Goal: Task Accomplishment & Management: Complete application form

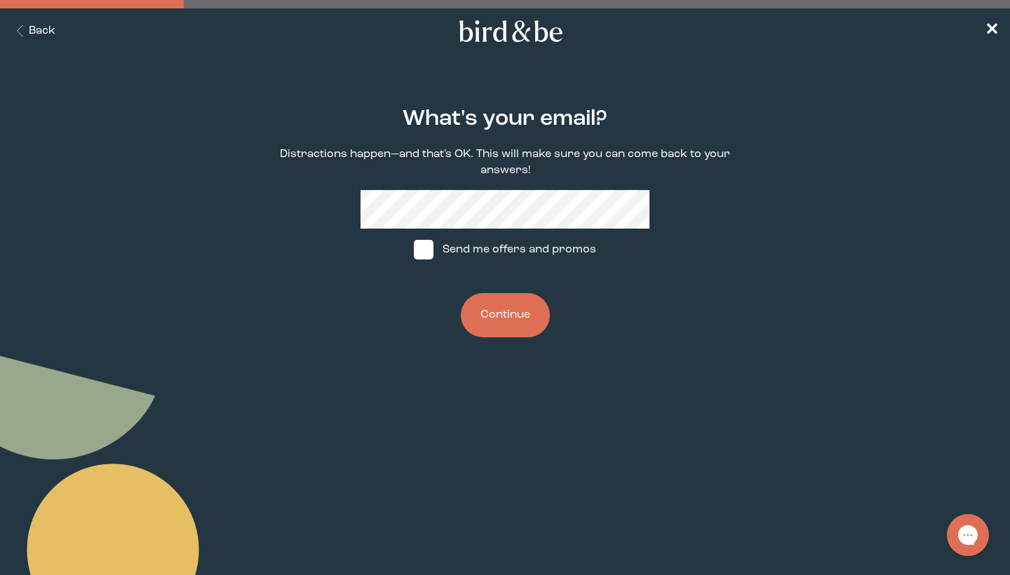
click at [497, 313] on button "Continue" at bounding box center [505, 315] width 89 height 44
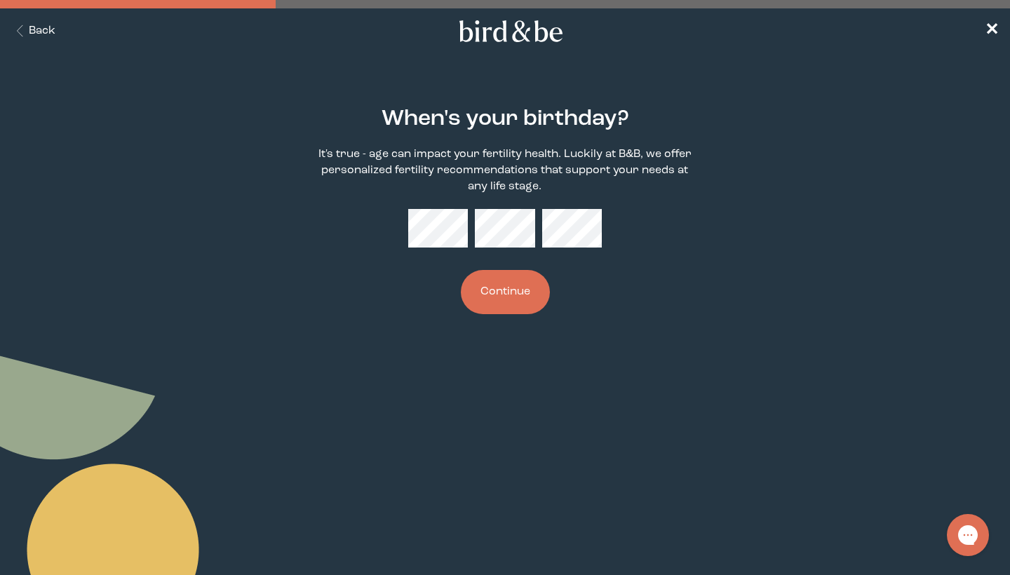
click at [504, 290] on button "Continue" at bounding box center [505, 292] width 89 height 44
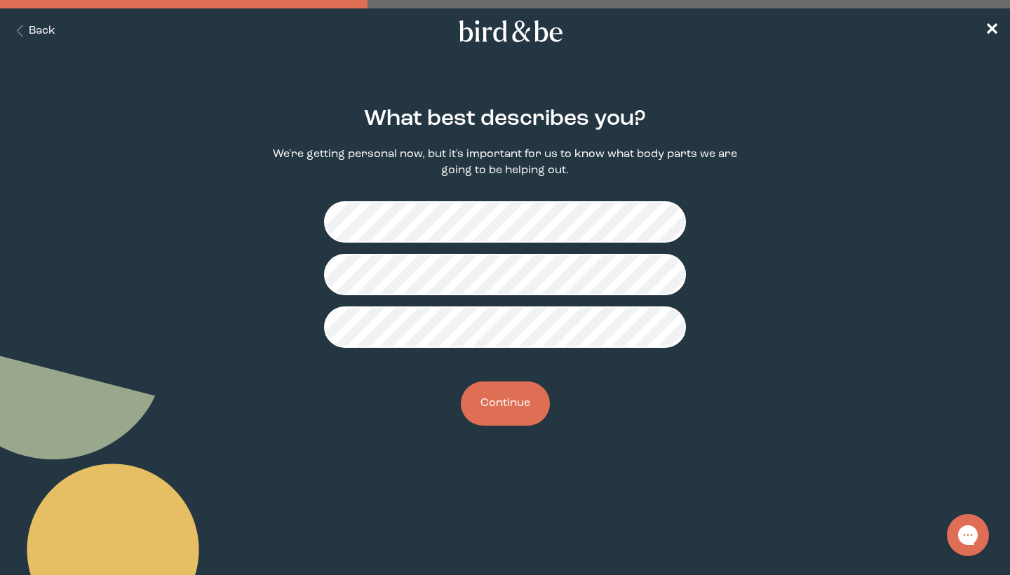
click at [495, 413] on button "Continue" at bounding box center [505, 404] width 89 height 44
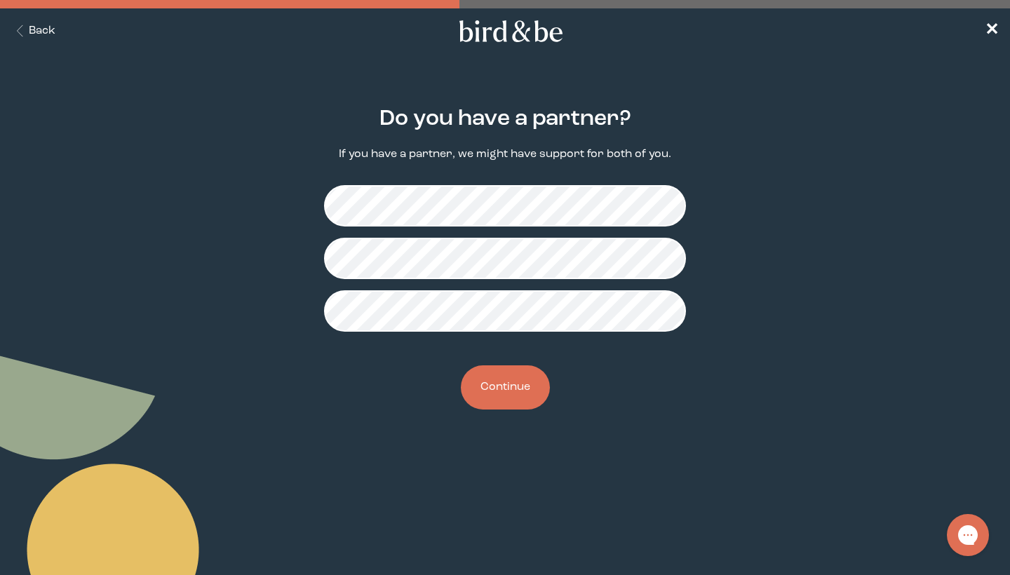
click at [504, 392] on button "Continue" at bounding box center [505, 388] width 89 height 44
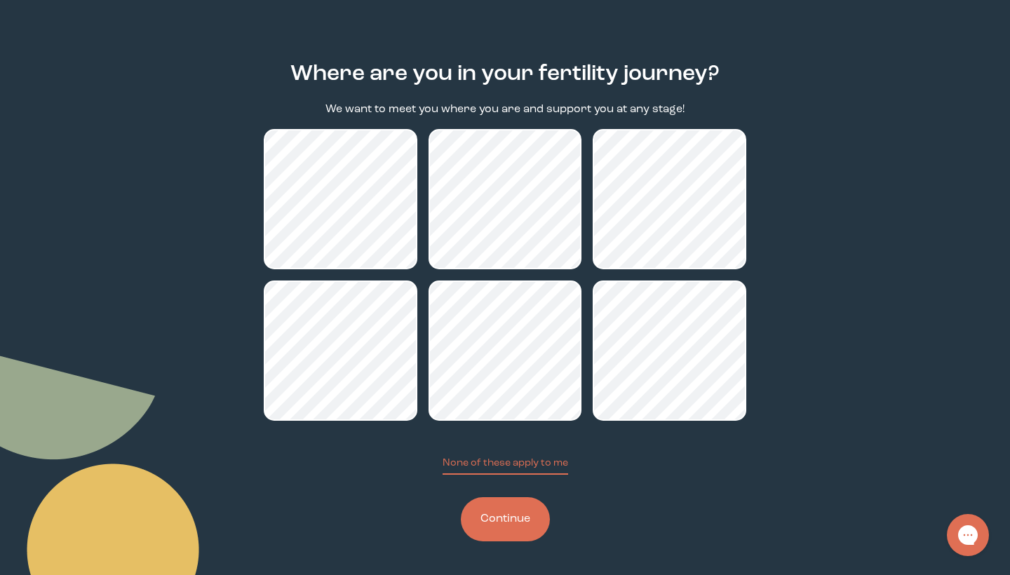
scroll to position [45, 0]
click at [494, 517] on button "Continue" at bounding box center [505, 519] width 89 height 44
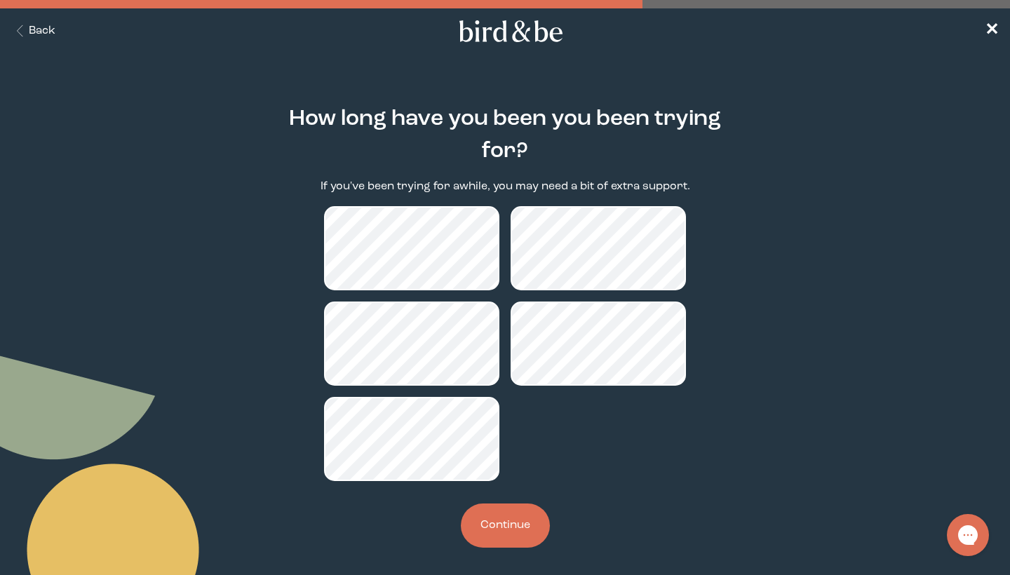
click at [509, 537] on button "Continue" at bounding box center [505, 526] width 89 height 44
click at [43, 33] on button "Back" at bounding box center [33, 31] width 44 height 16
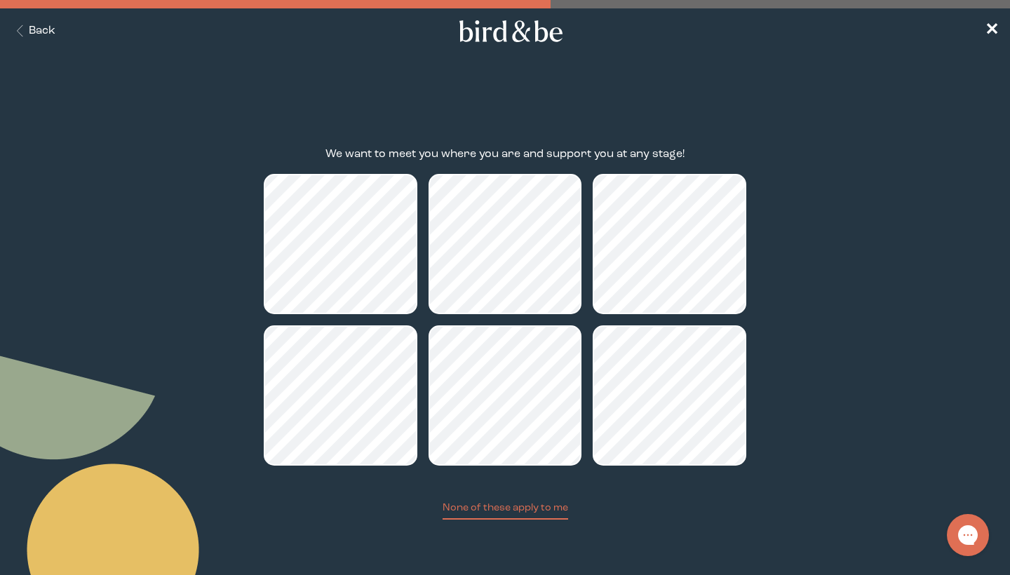
scroll to position [45, 0]
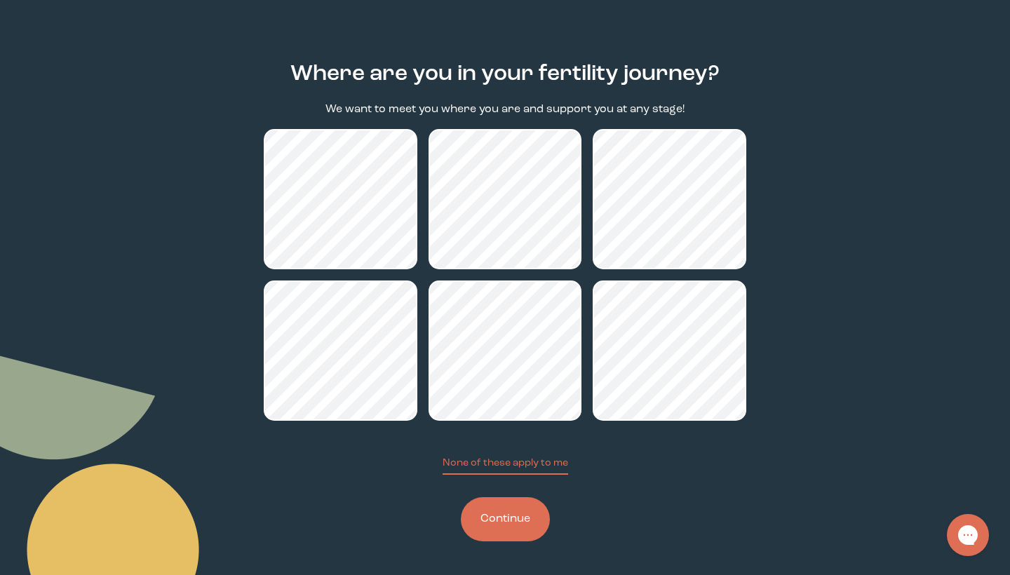
click at [511, 529] on button "Continue" at bounding box center [505, 519] width 89 height 44
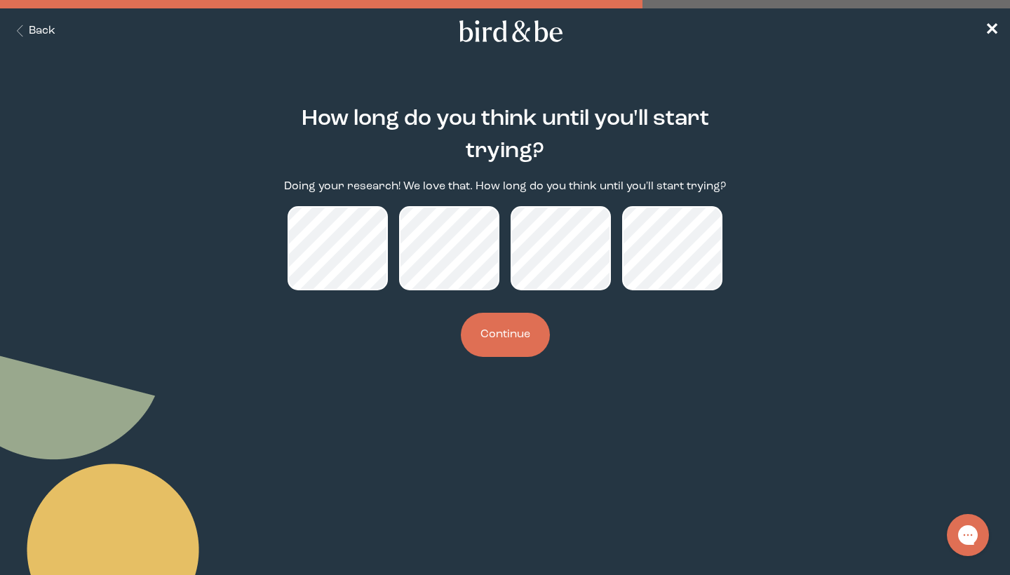
click at [519, 340] on button "Continue" at bounding box center [505, 335] width 89 height 44
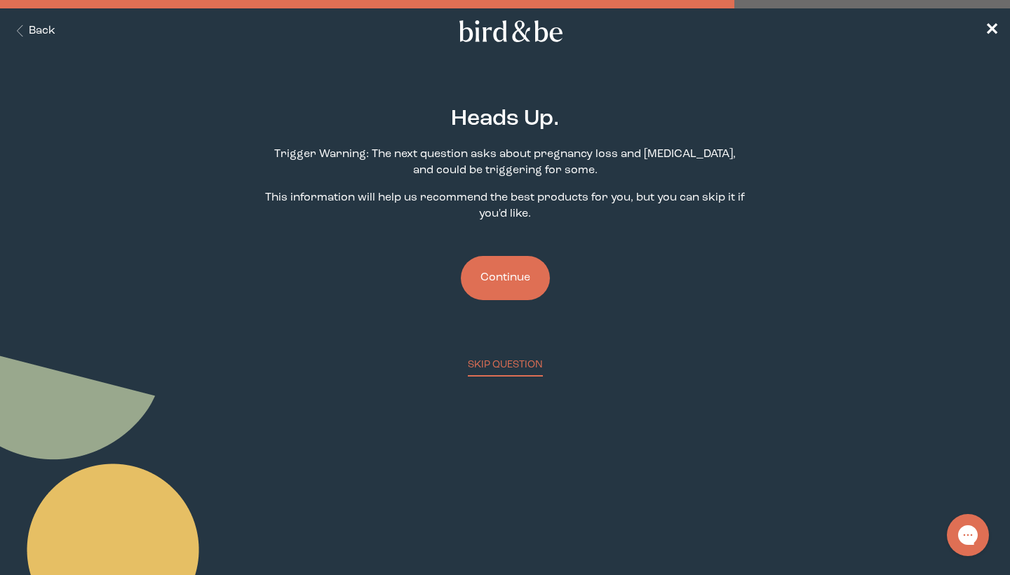
click at [528, 283] on button "Continue" at bounding box center [505, 278] width 89 height 44
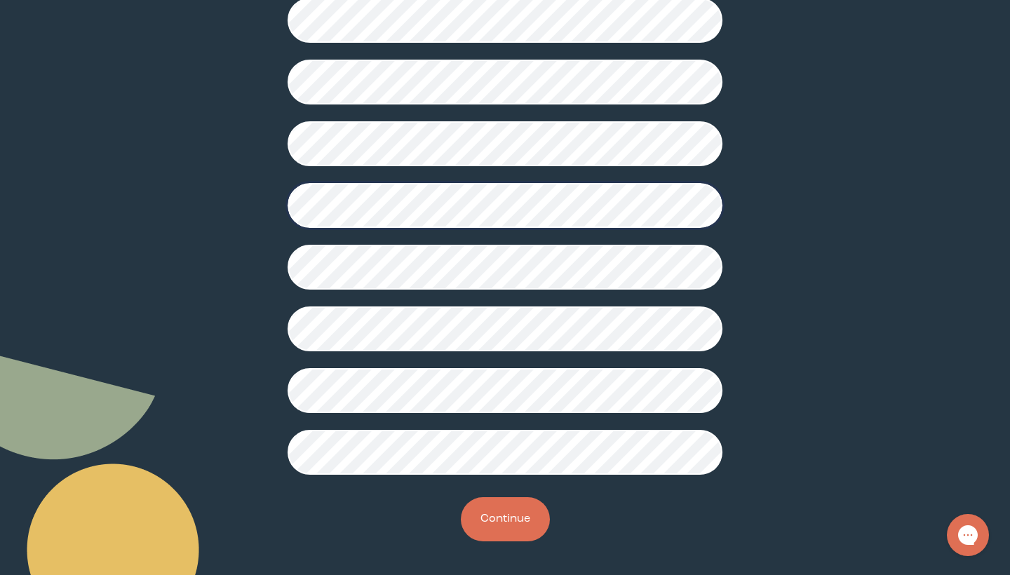
scroll to position [302, 0]
click at [486, 514] on button "Continue" at bounding box center [505, 519] width 89 height 44
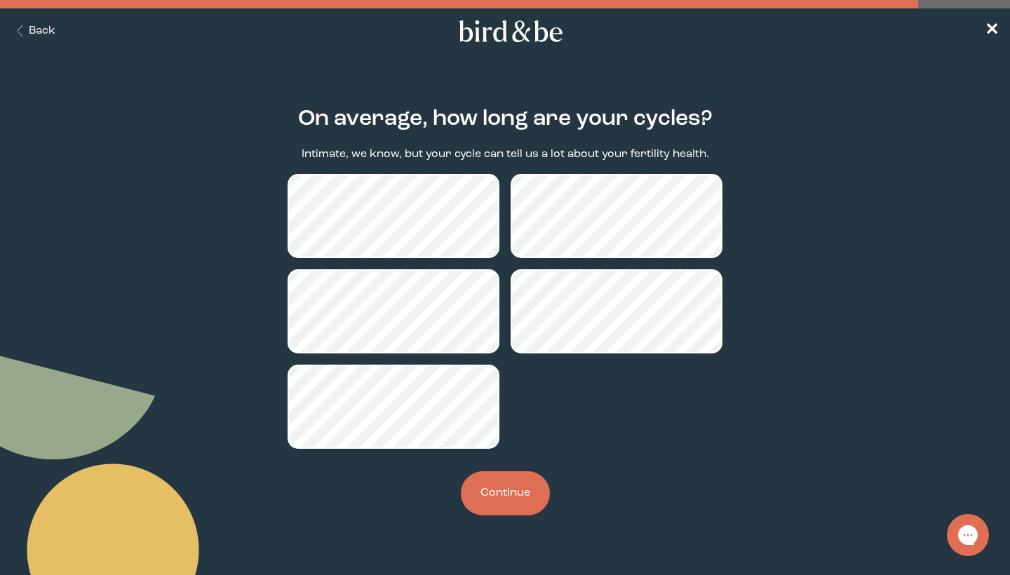
click at [513, 490] on button "Continue" at bounding box center [505, 493] width 89 height 44
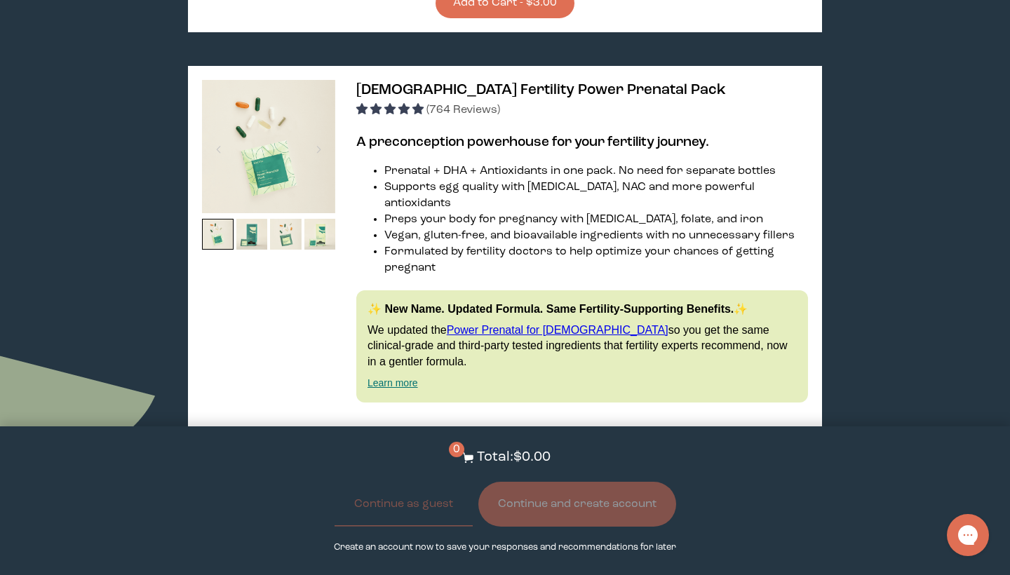
scroll to position [1569, 0]
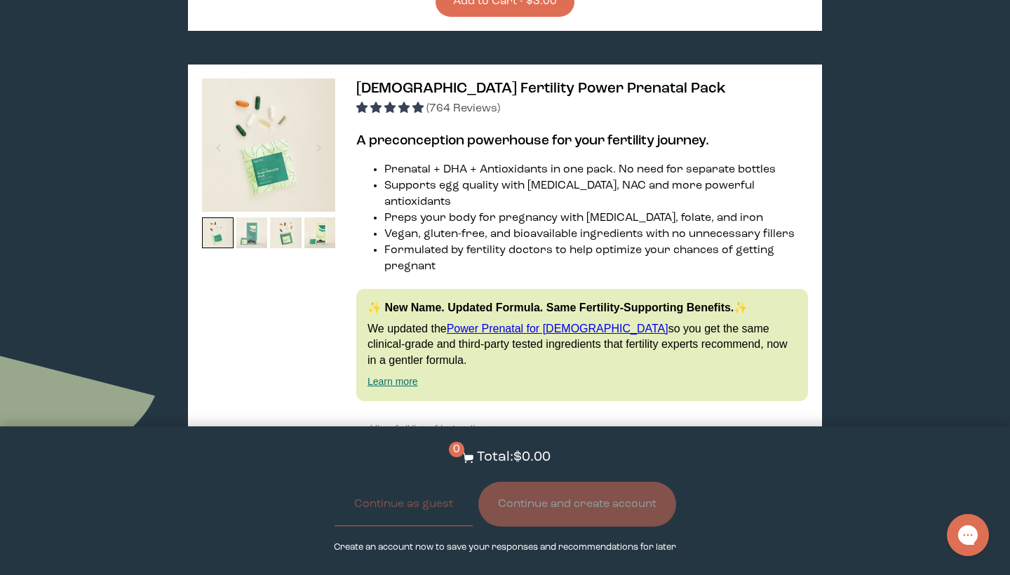
click at [252, 218] on img at bounding box center [252, 234] width 32 height 32
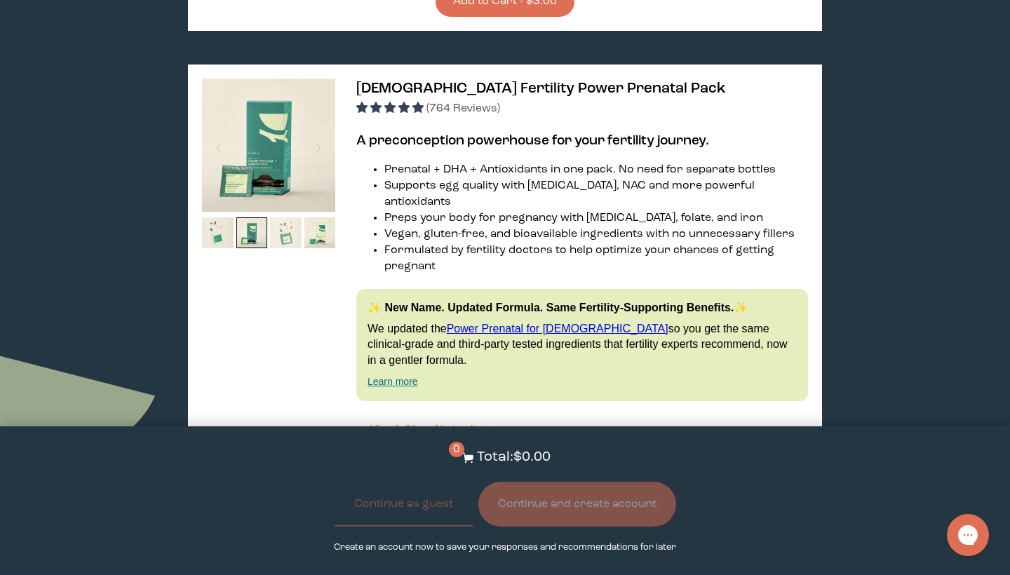
click at [288, 218] on img at bounding box center [286, 234] width 32 height 32
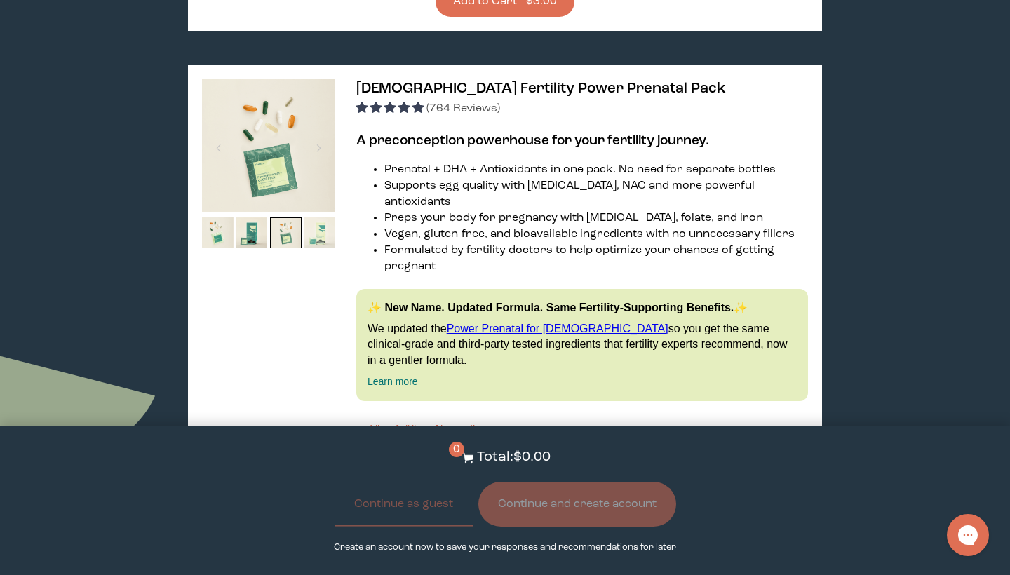
click at [326, 219] on img at bounding box center [321, 234] width 32 height 32
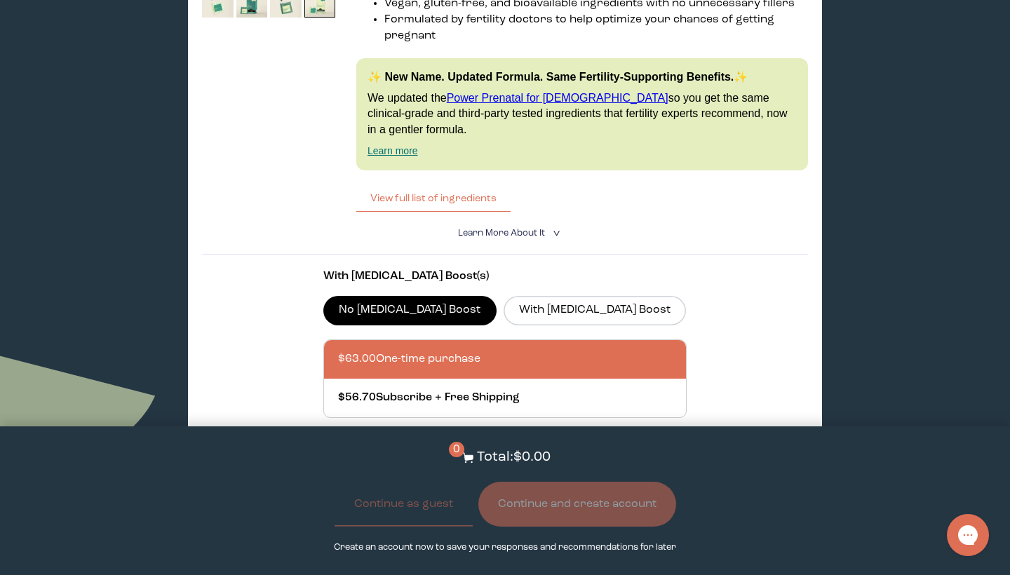
scroll to position [1800, 0]
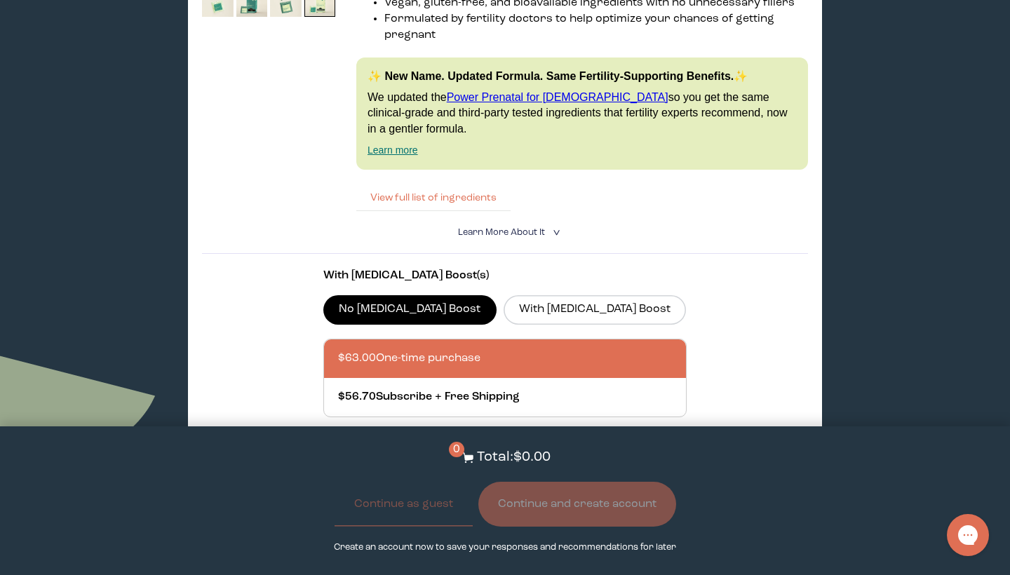
click at [447, 184] on button "View full list of ingredients" at bounding box center [433, 198] width 154 height 28
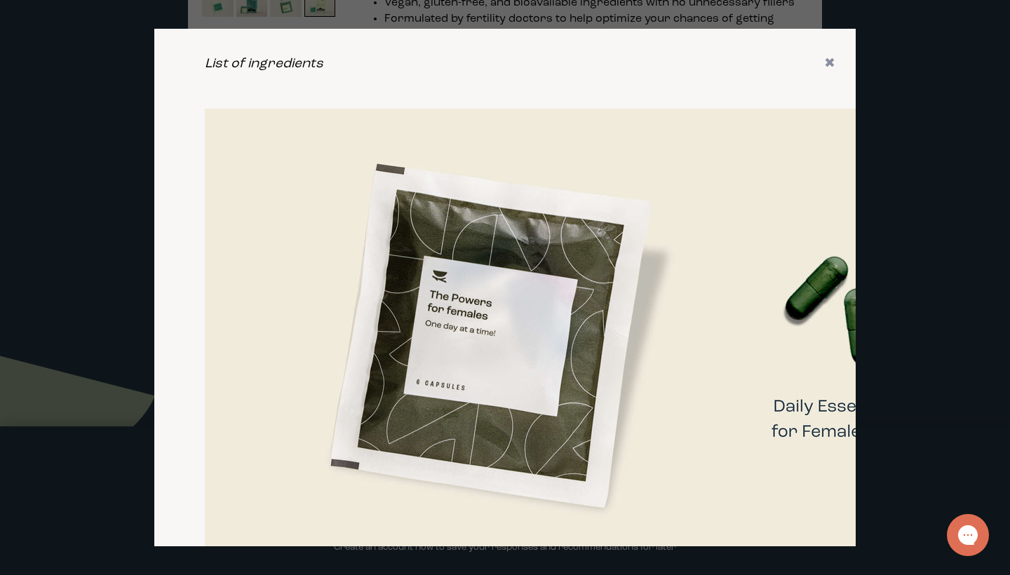
scroll to position [1713, 0]
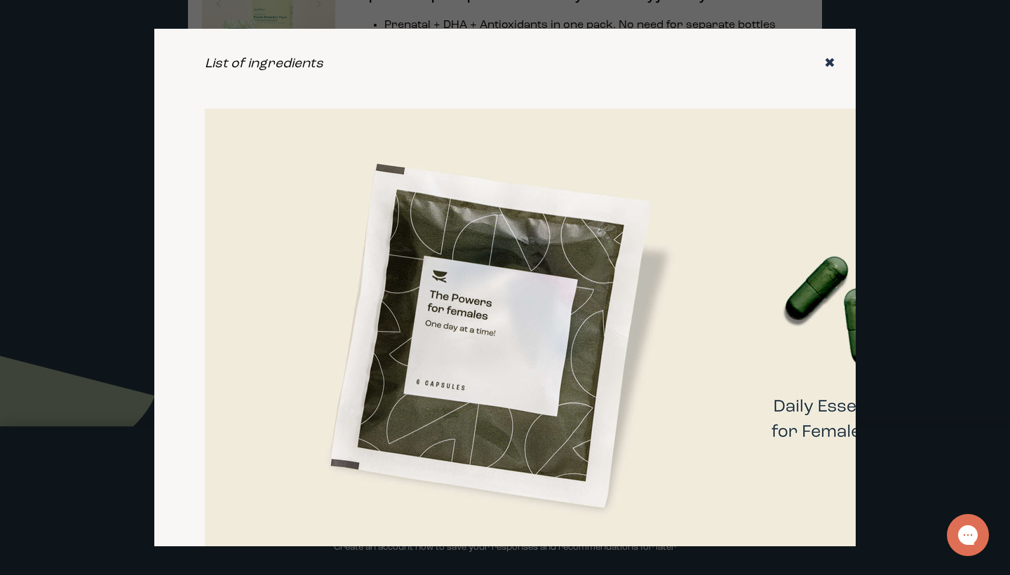
click at [827, 60] on icon "✖" at bounding box center [829, 64] width 11 height 14
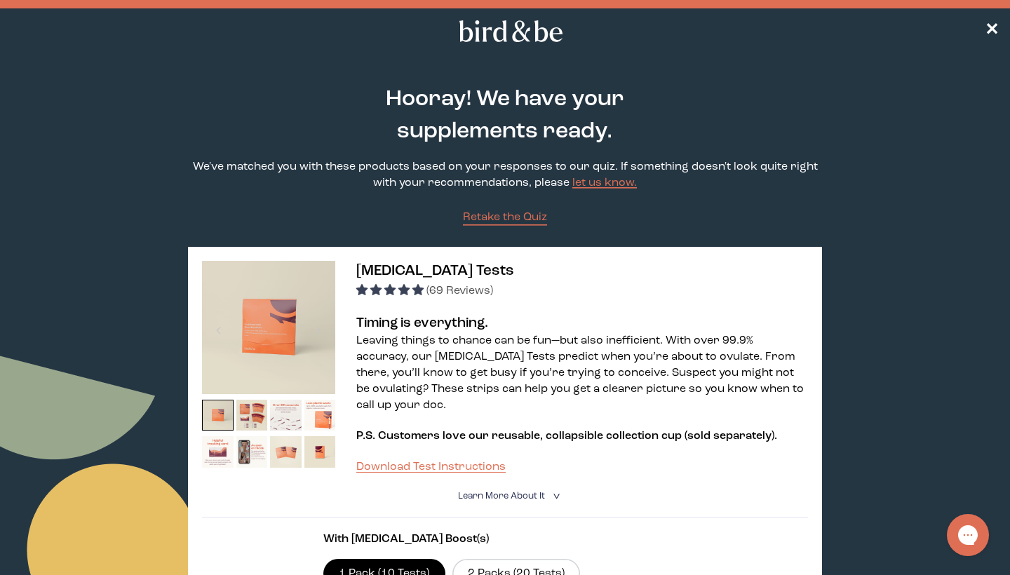
scroll to position [0, 0]
click at [989, 29] on span "✕" at bounding box center [992, 31] width 14 height 17
